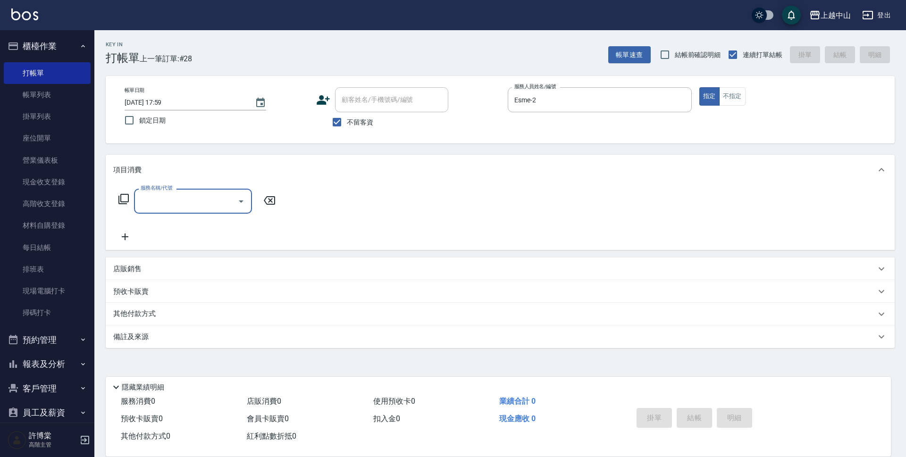
click at [191, 197] on input "服務名稱/代號" at bounding box center [185, 201] width 95 height 17
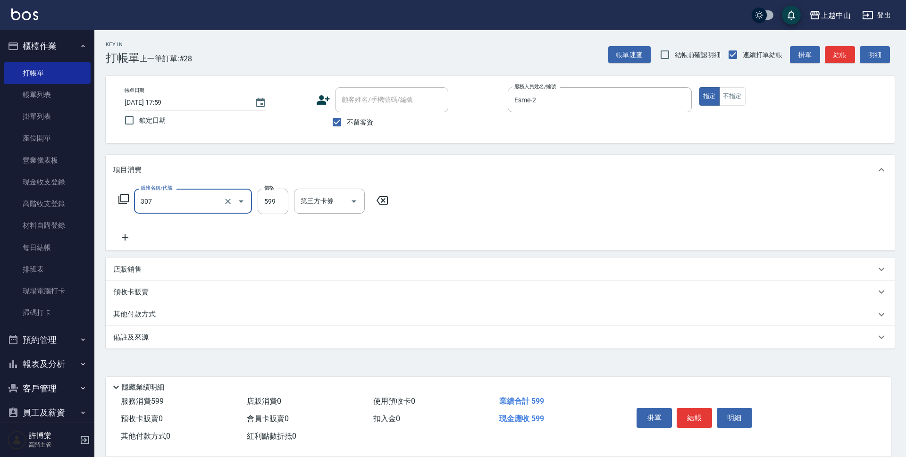
type input "森精萃角質調理髮浴(307)"
type input "600"
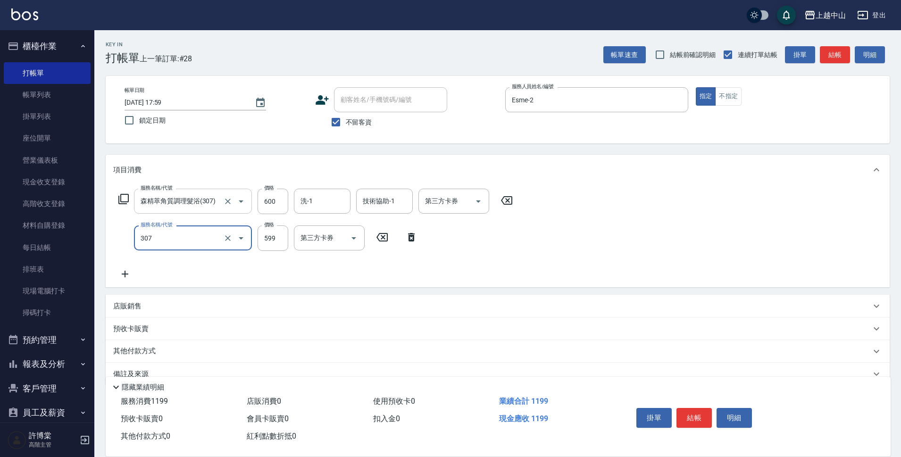
type input "森精萃角質調理髮浴(307)"
type input "600"
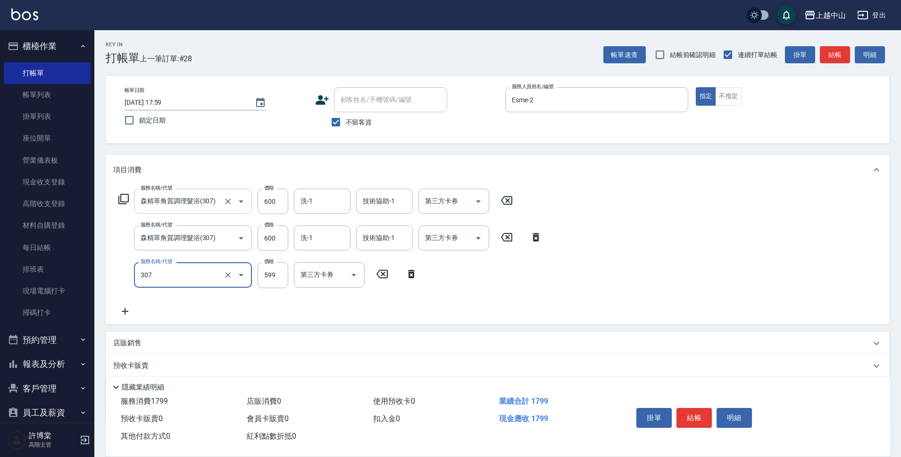
type input "森精萃角質調理髮浴(307)"
type input "600"
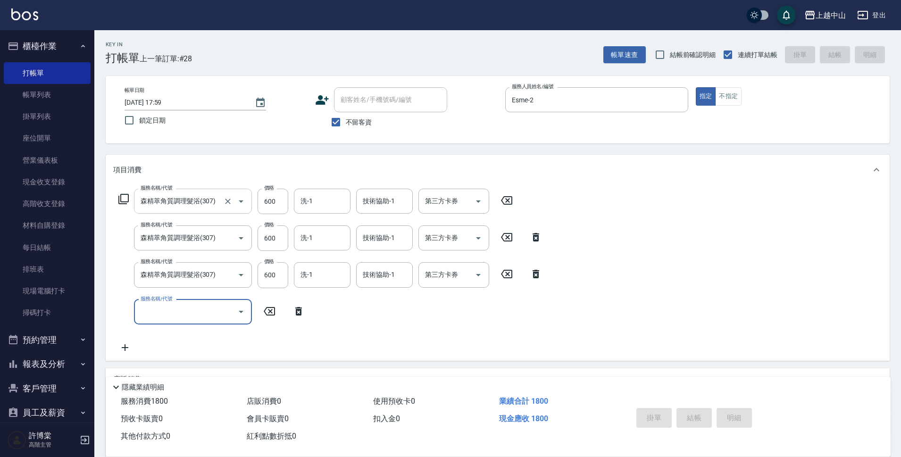
type input "[DATE] 19:41"
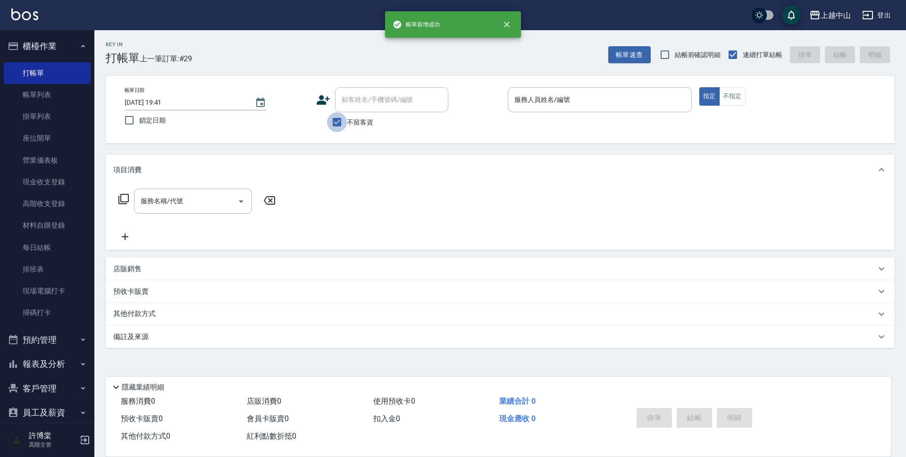
click at [330, 120] on input "不留客資" at bounding box center [337, 122] width 20 height 20
checkbox input "false"
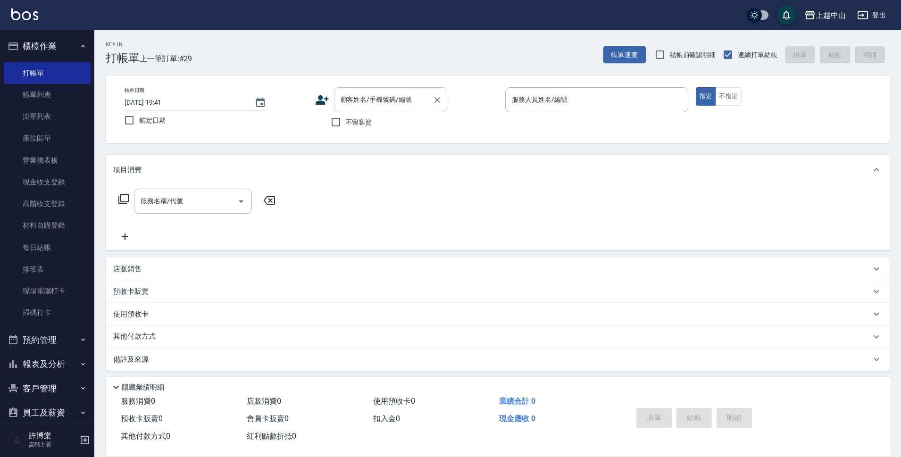
click at [356, 106] on input "顧客姓名/手機號碼/編號" at bounding box center [383, 100] width 91 height 17
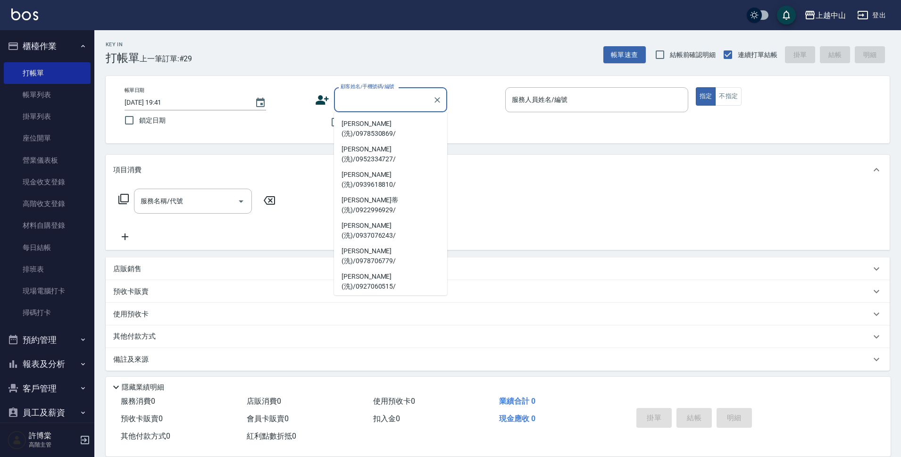
click at [403, 396] on li "[PERSON_NAME](洗)/0986762360/" at bounding box center [390, 408] width 113 height 25
type input "[PERSON_NAME](洗)/0986762360/"
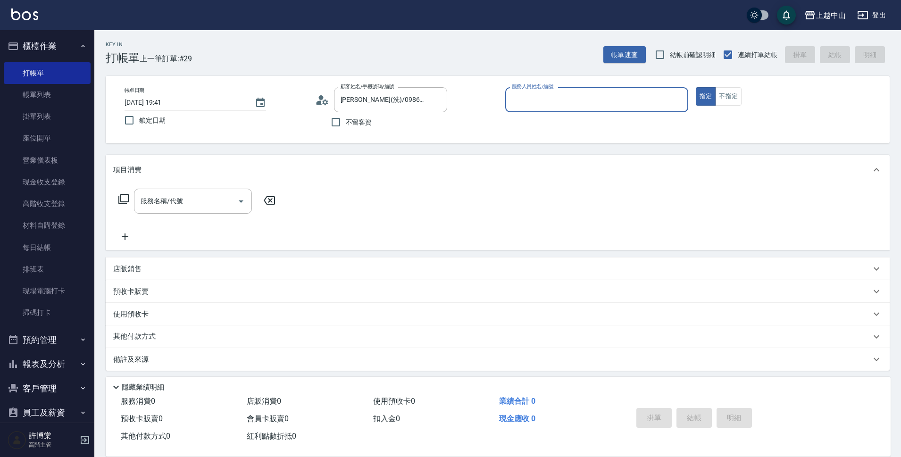
type input "Esme-2"
click at [696, 87] on button "指定" at bounding box center [706, 96] width 20 height 18
type button "true"
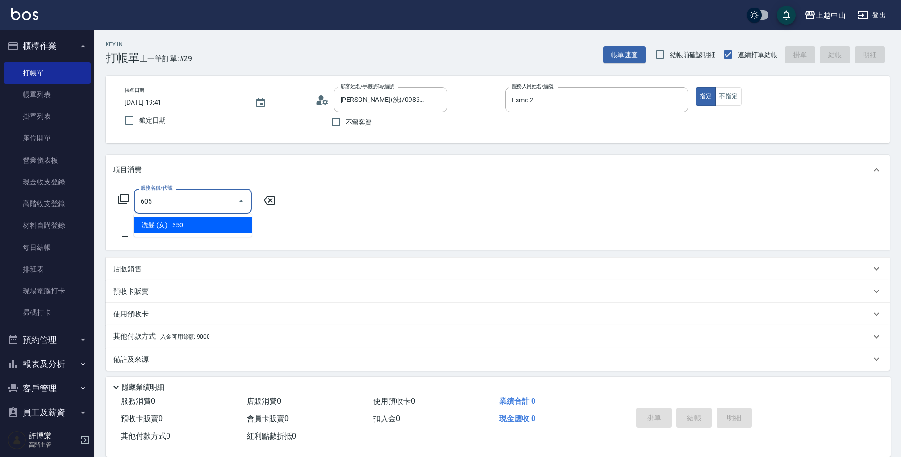
type input "洗髮 (女)(605)"
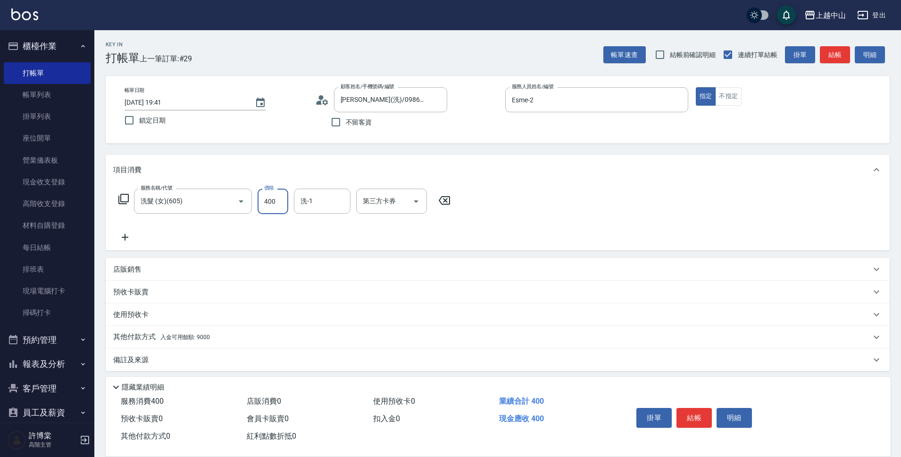
type input "400"
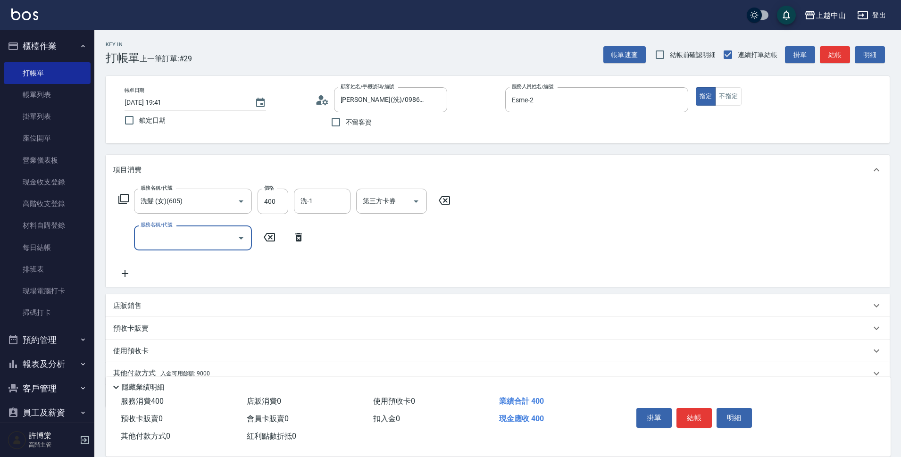
scroll to position [41, 0]
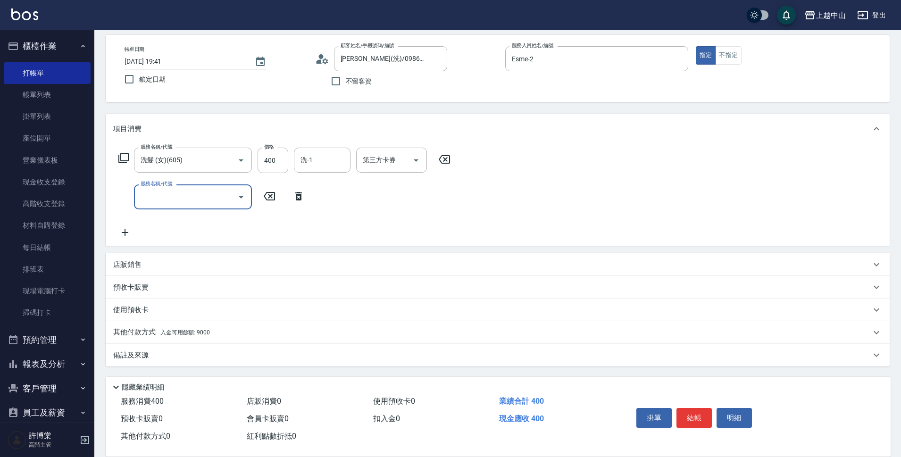
click at [265, 336] on div "其他付款方式 入金可用餘額: 9000" at bounding box center [492, 332] width 758 height 10
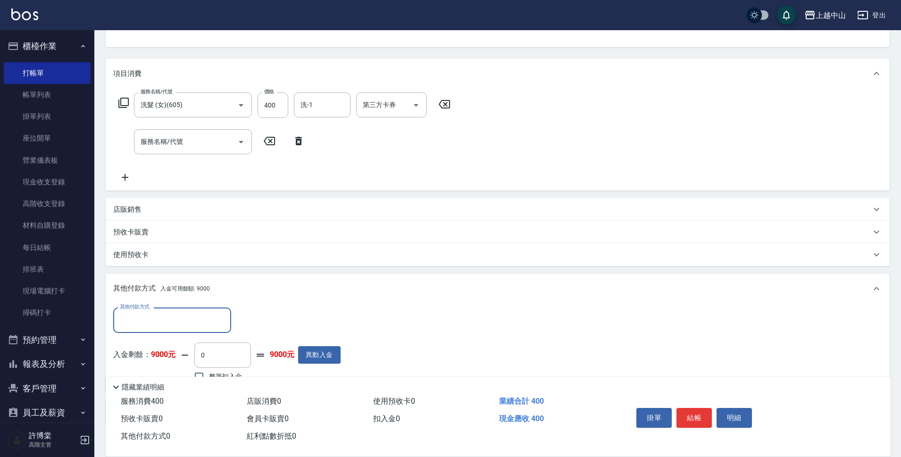
scroll to position [152, 0]
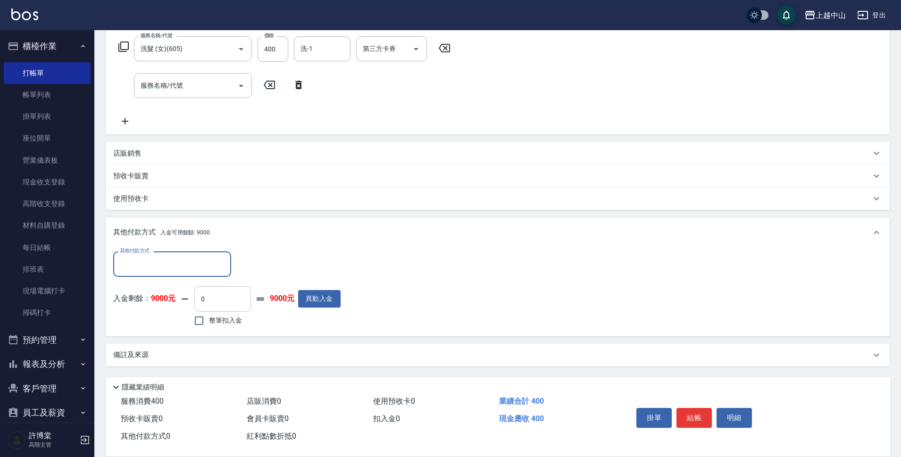
click at [227, 295] on input "0" at bounding box center [222, 298] width 57 height 25
type input "400"
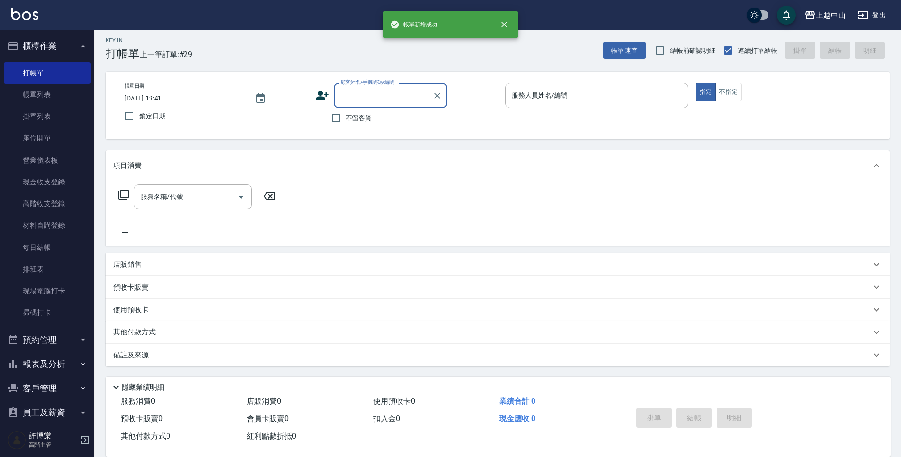
scroll to position [0, 0]
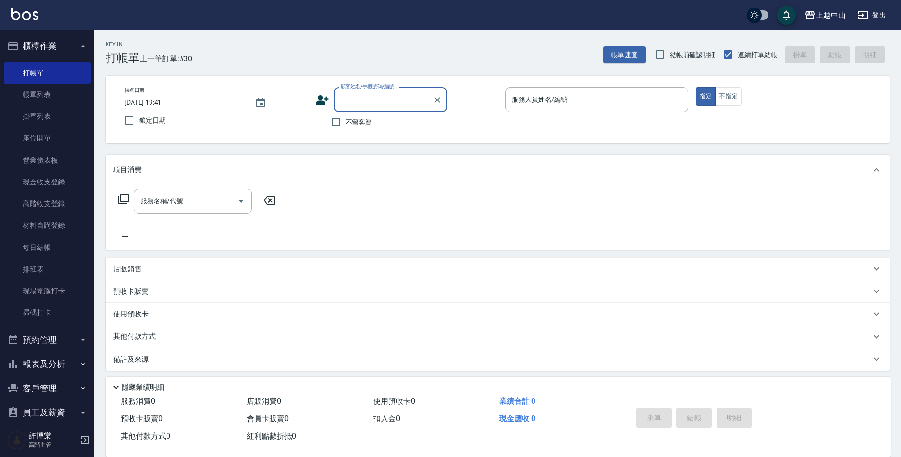
click at [368, 107] on input "顧客姓名/手機號碼/編號" at bounding box center [383, 100] width 91 height 17
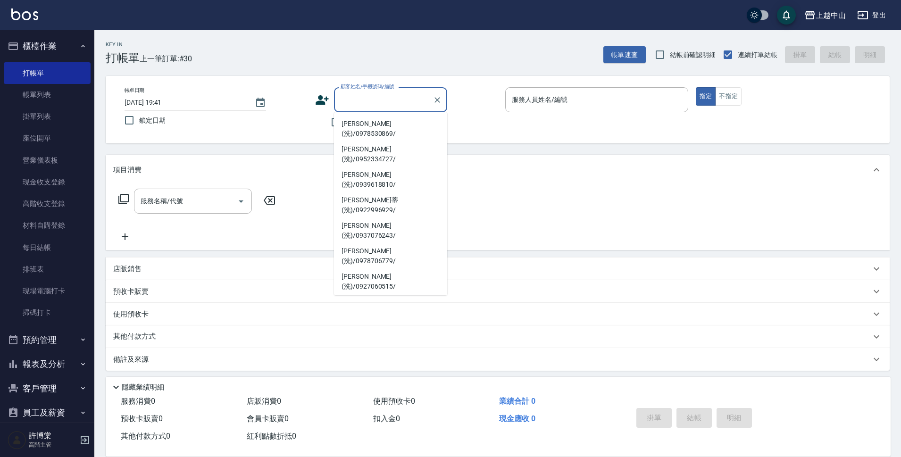
click at [389, 295] on div "預收卡販賣" at bounding box center [492, 292] width 758 height 10
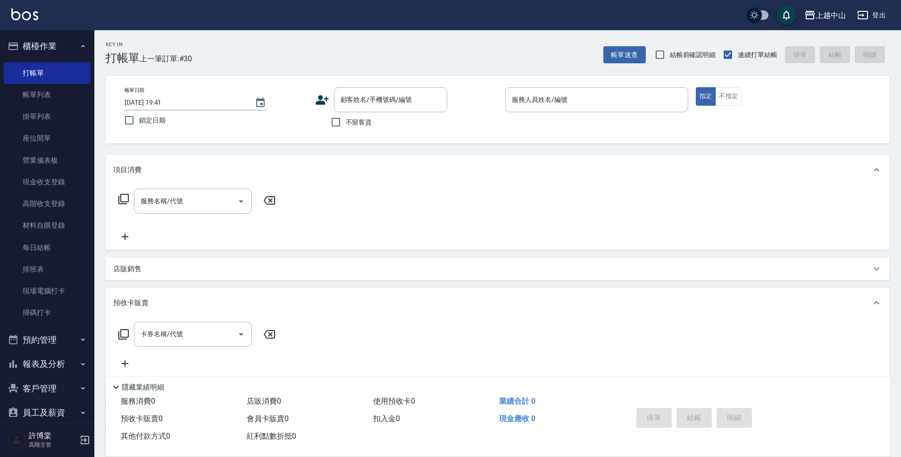
click at [141, 303] on p "預收卡販賣" at bounding box center [130, 303] width 35 height 10
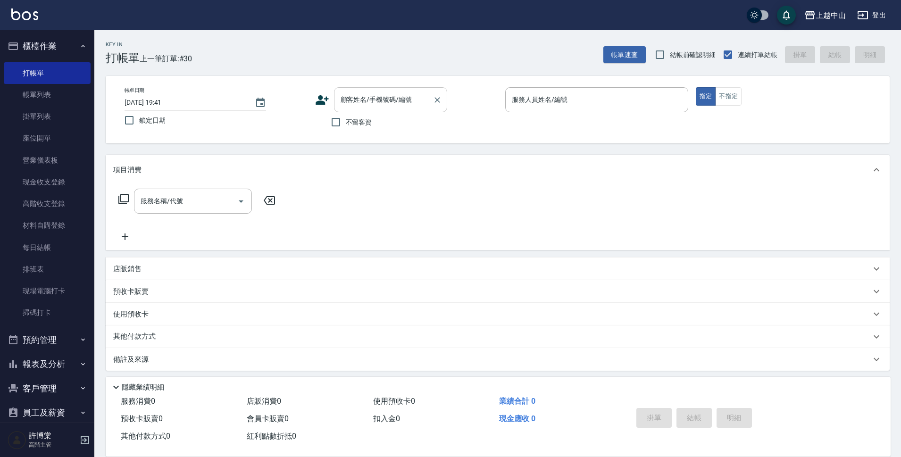
click at [372, 101] on input "顧客姓名/手機號碼/編號" at bounding box center [383, 100] width 91 height 17
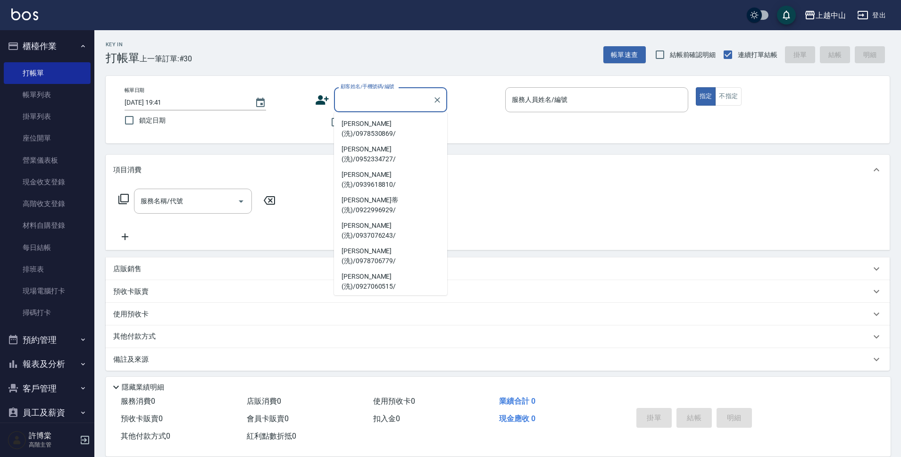
click at [364, 396] on li "[PERSON_NAME](洗)/0986762360/" at bounding box center [390, 408] width 113 height 25
type input "[PERSON_NAME](洗)/0986762360/"
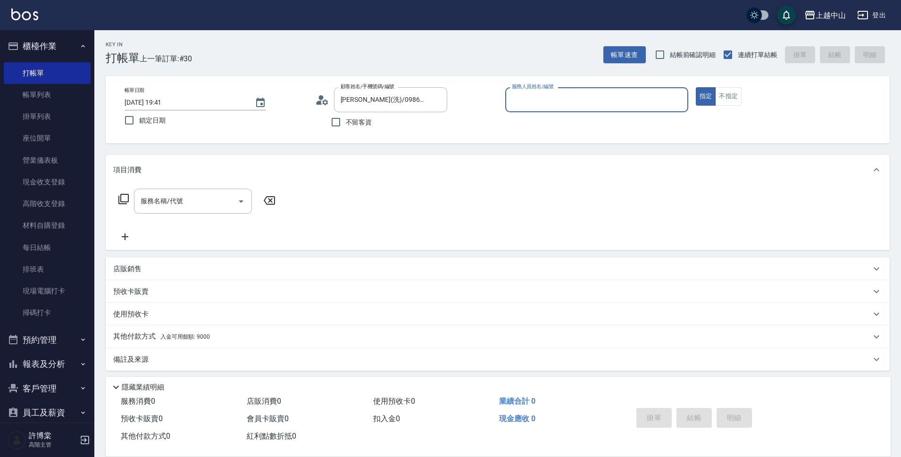
type input "Esme-2"
click at [441, 94] on button "Clear" at bounding box center [437, 99] width 13 height 13
click at [344, 116] on input "不留客資" at bounding box center [336, 122] width 20 height 20
checkbox input "true"
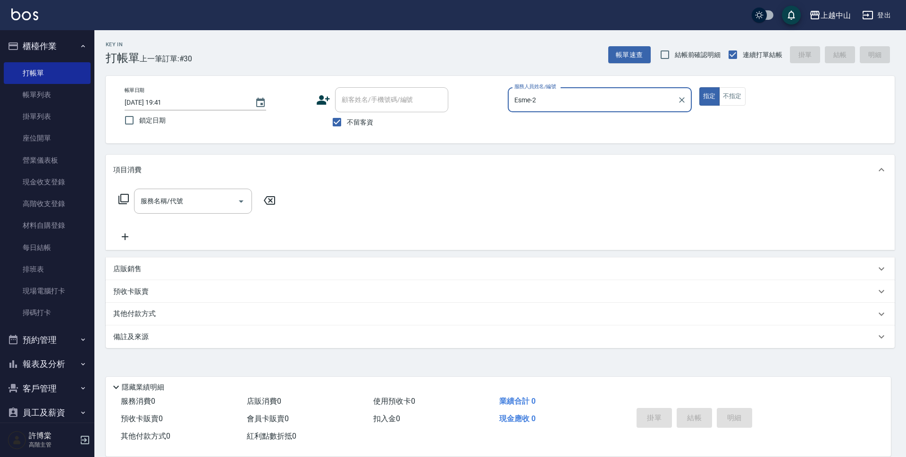
click at [680, 102] on icon "Clear" at bounding box center [681, 99] width 9 height 9
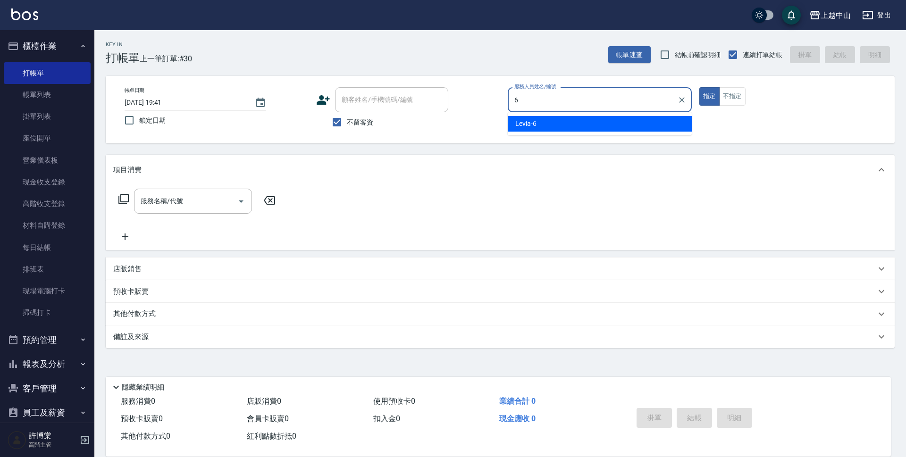
type input "Levia-6"
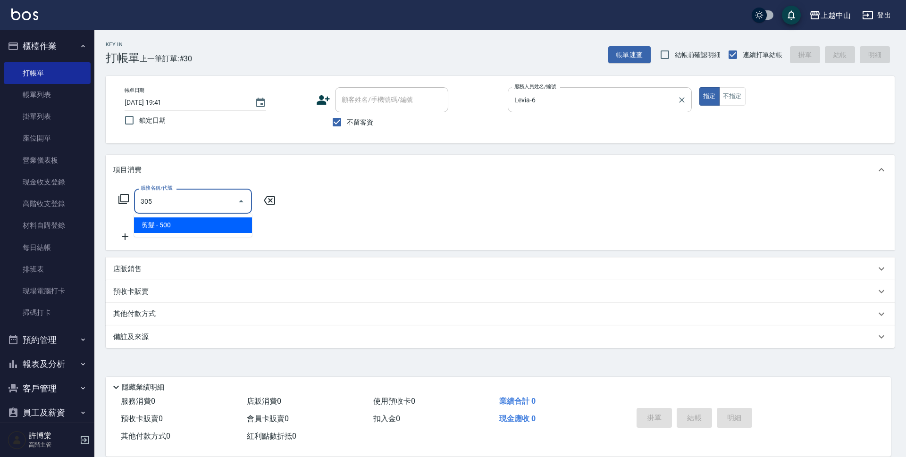
type input "剪髮(305)"
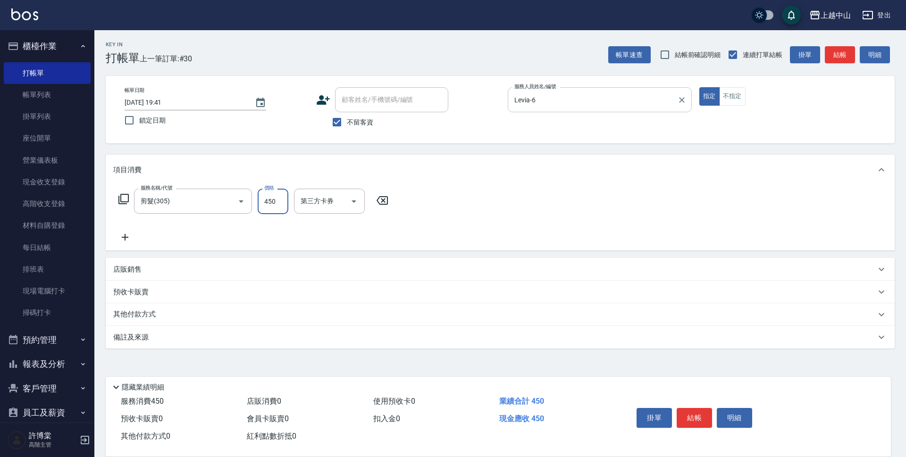
type input "450"
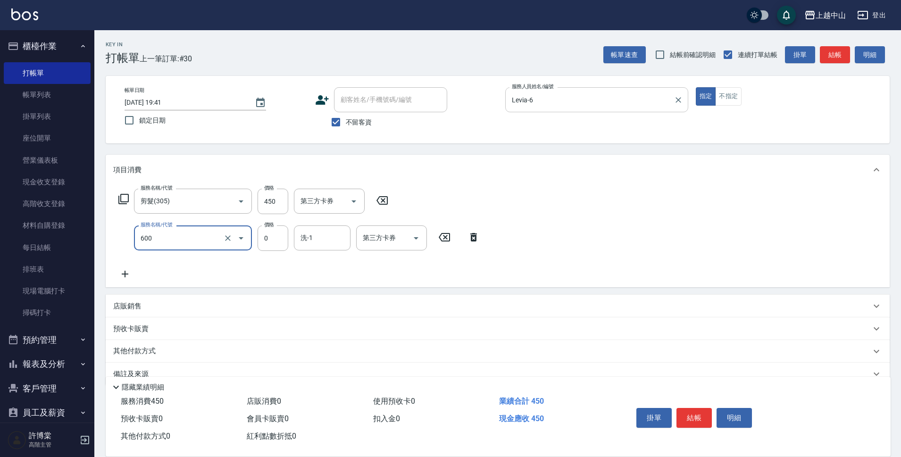
type input "洗髮(免費)(600)"
type input "[PERSON_NAME]-33"
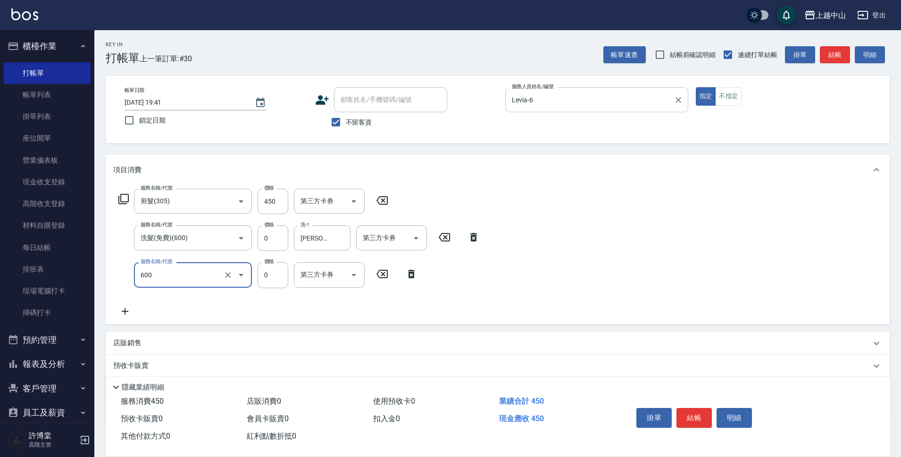
type input "洗髮(免費)(600)"
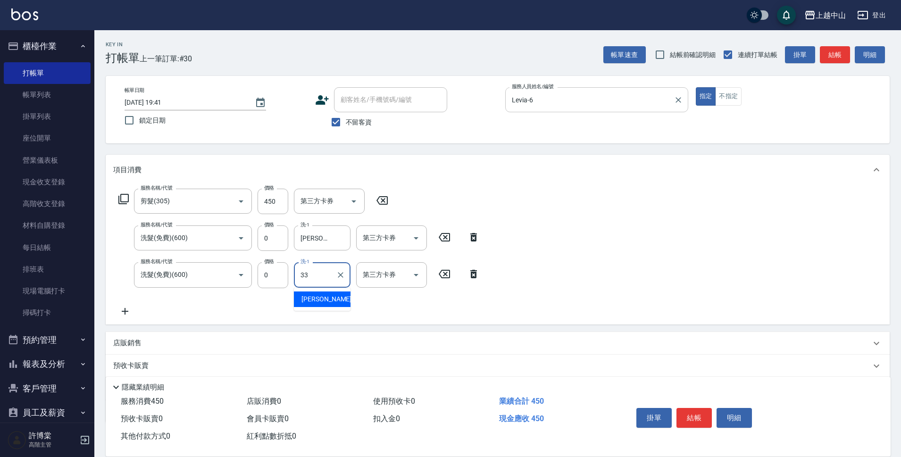
type input "[PERSON_NAME]-33"
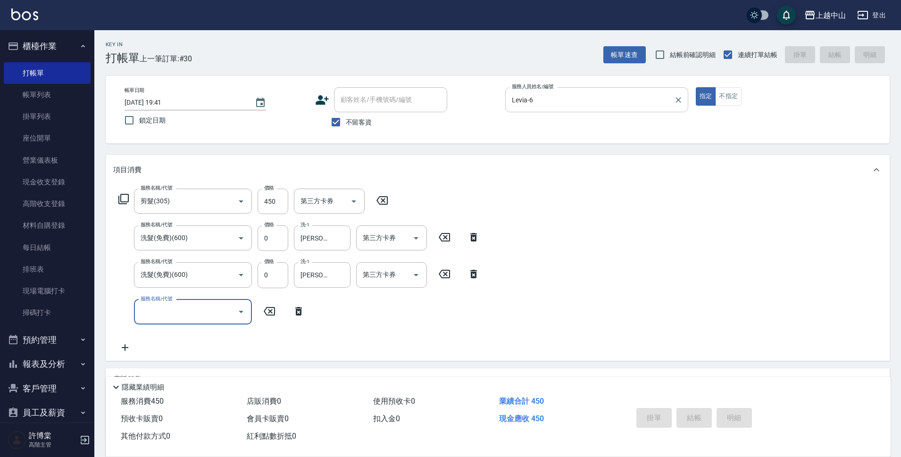
type input "[DATE] 19:43"
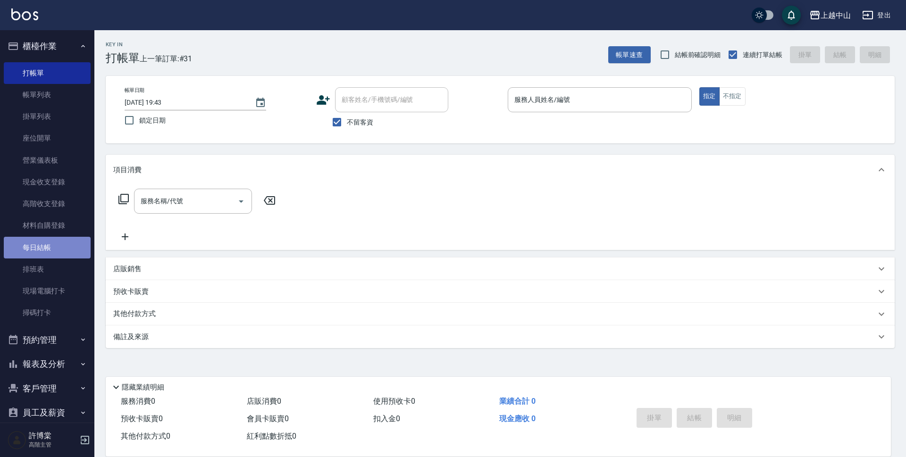
click at [57, 243] on link "每日結帳" at bounding box center [47, 248] width 87 height 22
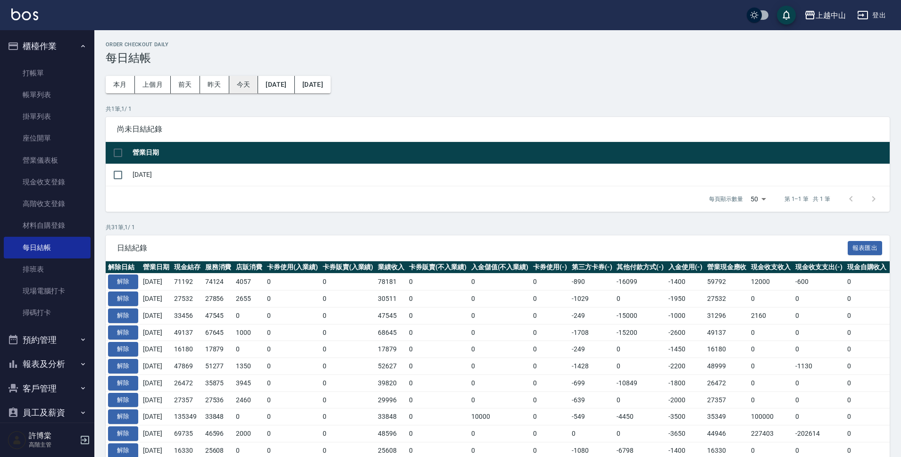
click at [248, 82] on button "今天" at bounding box center [243, 84] width 29 height 17
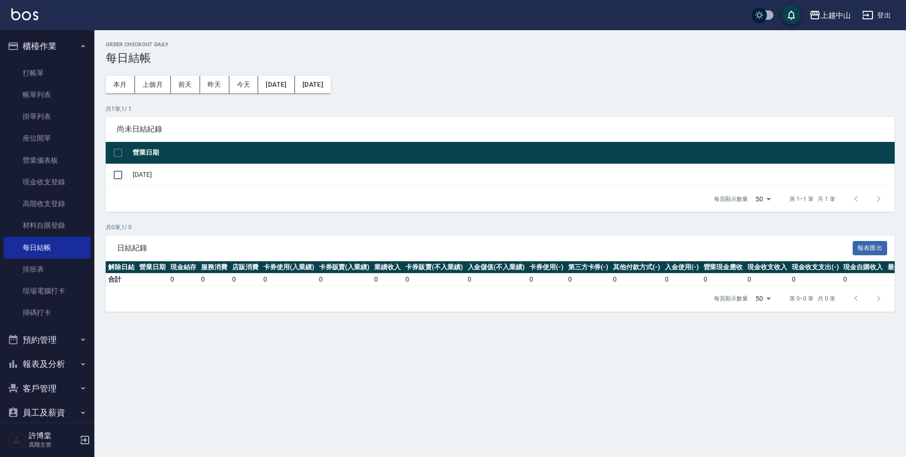
click at [118, 142] on hr at bounding box center [500, 142] width 789 height 0
click at [116, 150] on input "checkbox" at bounding box center [118, 153] width 20 height 20
checkbox input "true"
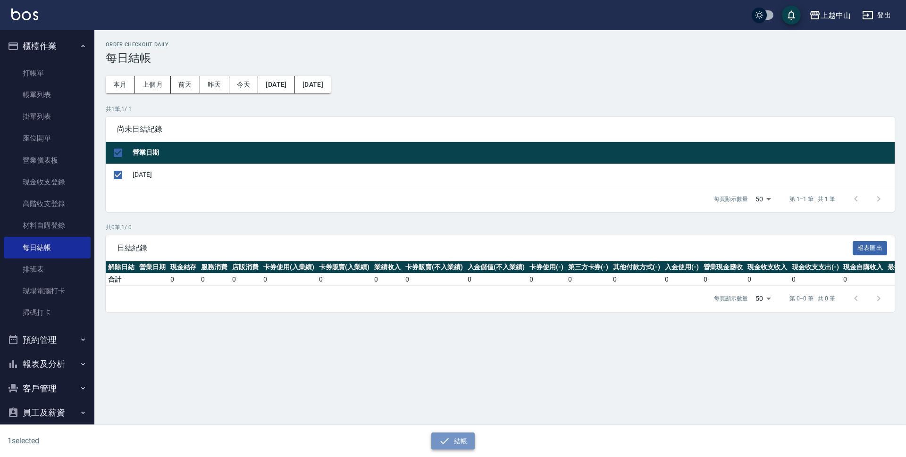
click at [441, 441] on icon "button" at bounding box center [444, 440] width 11 height 11
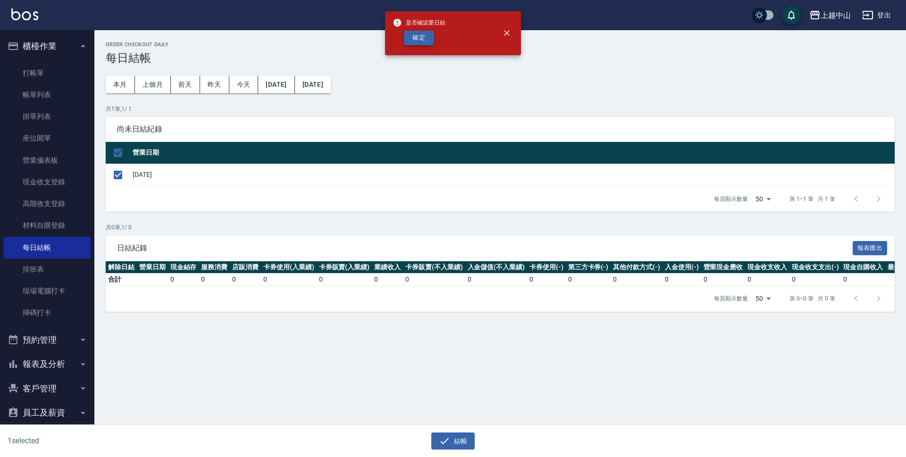
click at [412, 32] on button "確定" at bounding box center [419, 38] width 30 height 15
checkbox input "false"
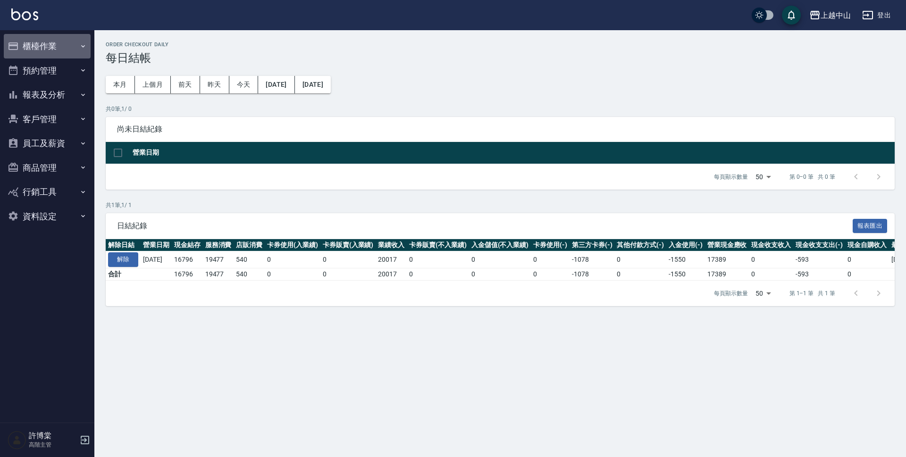
click at [67, 48] on button "櫃檯作業" at bounding box center [47, 46] width 87 height 25
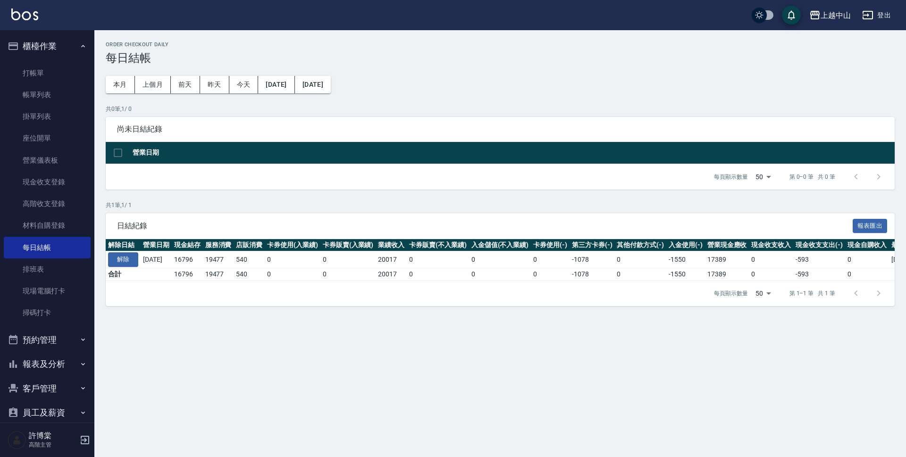
click at [62, 55] on button "櫃檯作業" at bounding box center [47, 46] width 87 height 25
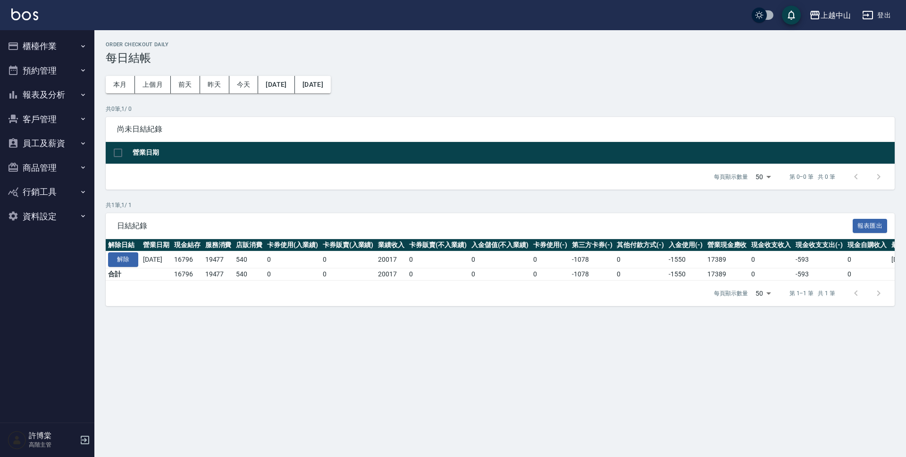
click at [56, 92] on button "報表及分析" at bounding box center [47, 95] width 87 height 25
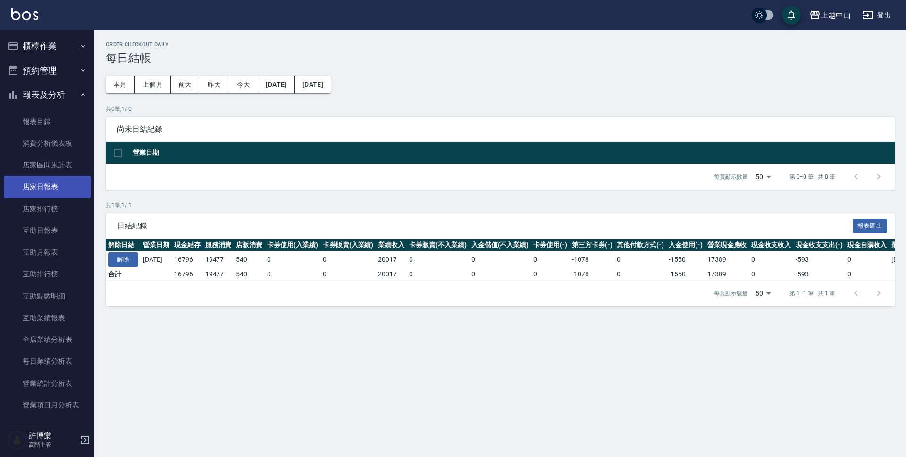
click at [56, 189] on link "店家日報表" at bounding box center [47, 187] width 87 height 22
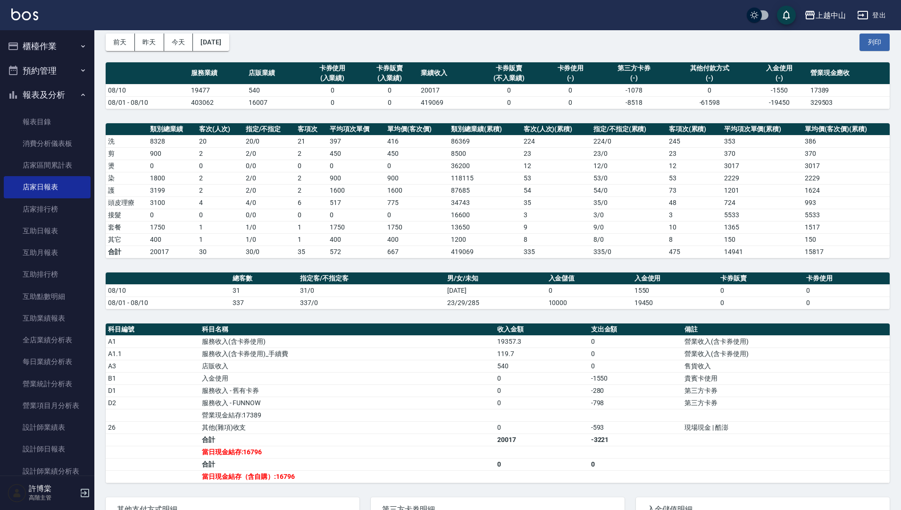
scroll to position [36, 0]
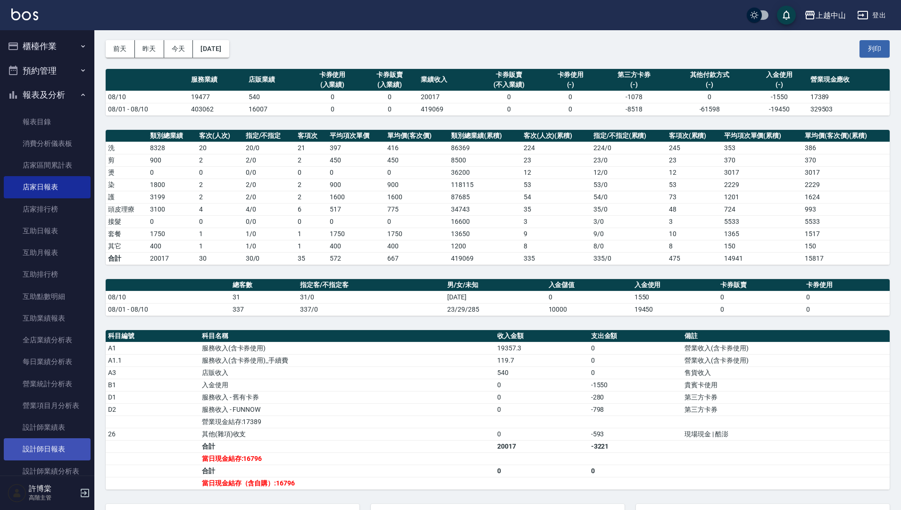
click at [56, 450] on link "設計師日報表" at bounding box center [47, 449] width 87 height 22
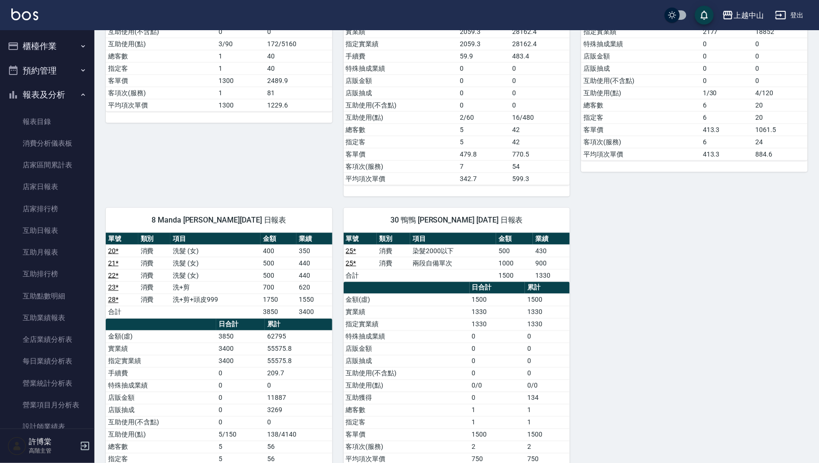
scroll to position [675, 0]
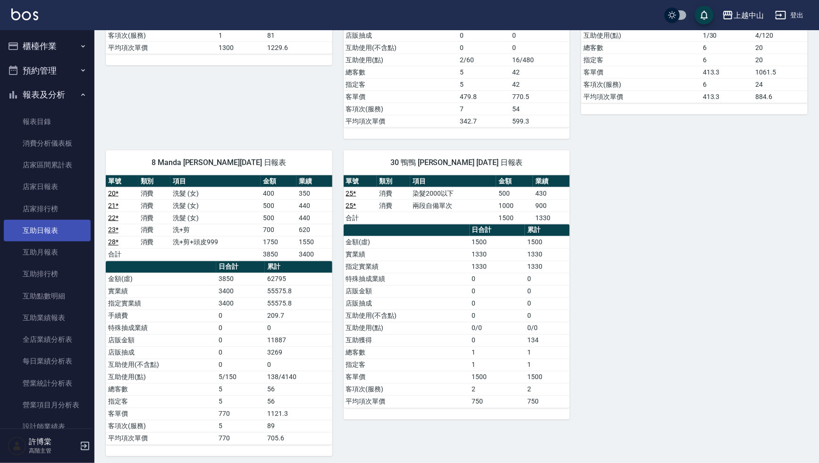
click at [69, 233] on link "互助日報表" at bounding box center [47, 231] width 87 height 22
